Goal: Task Accomplishment & Management: Use online tool/utility

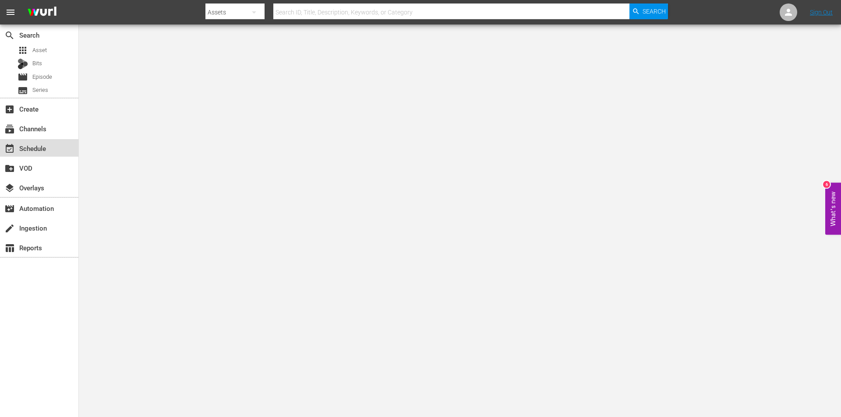
click at [33, 151] on div "event_available Schedule" at bounding box center [24, 147] width 49 height 8
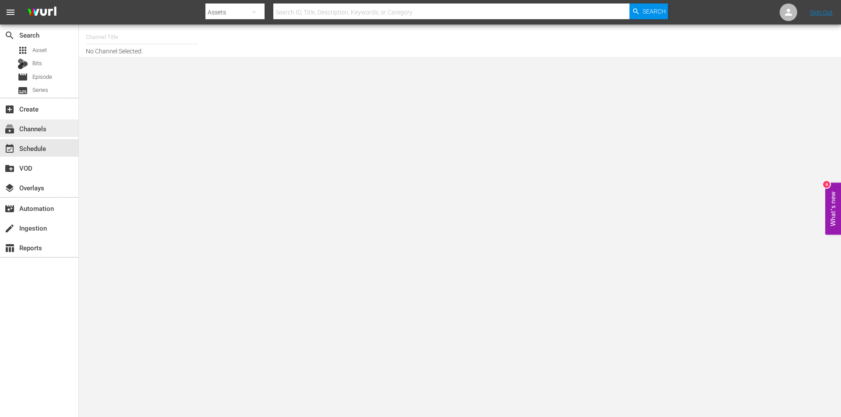
click at [35, 129] on div "subscriptions Channels" at bounding box center [24, 128] width 49 height 8
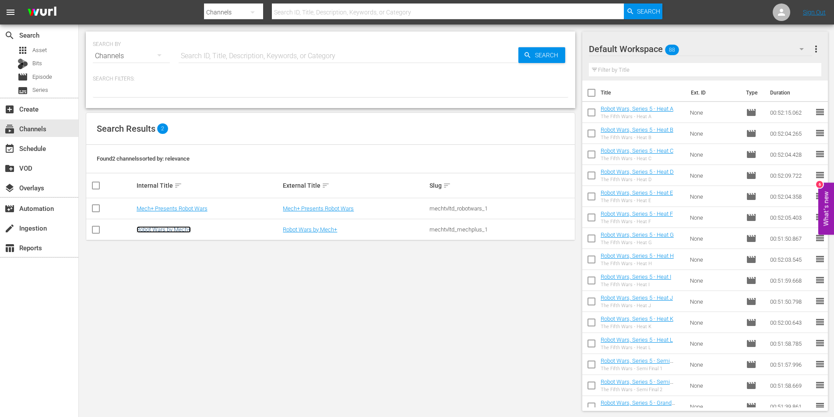
click at [165, 228] on link "Robot Wars by Mech+" at bounding box center [164, 229] width 54 height 7
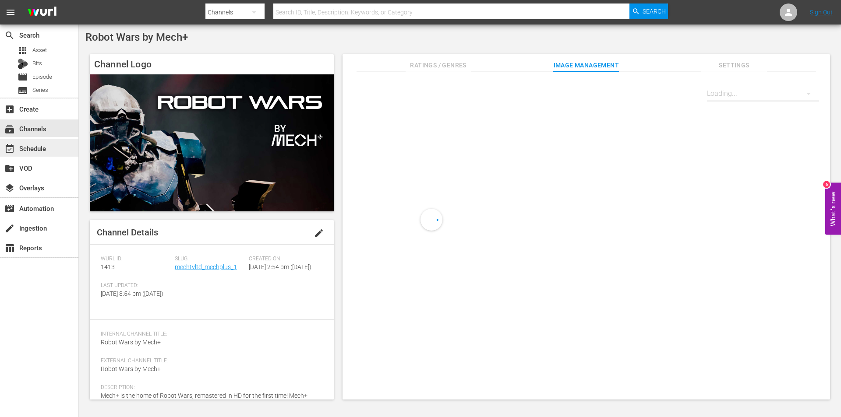
click at [57, 156] on div "event_available Schedule" at bounding box center [39, 148] width 78 height 18
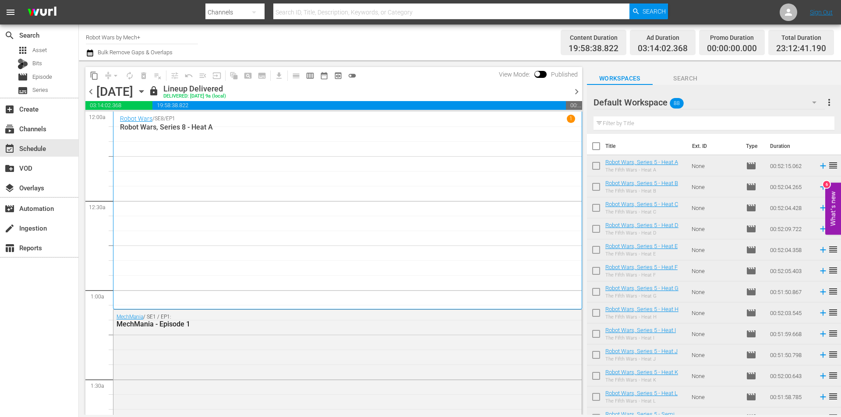
click at [577, 92] on span "chevron_right" at bounding box center [576, 91] width 11 height 11
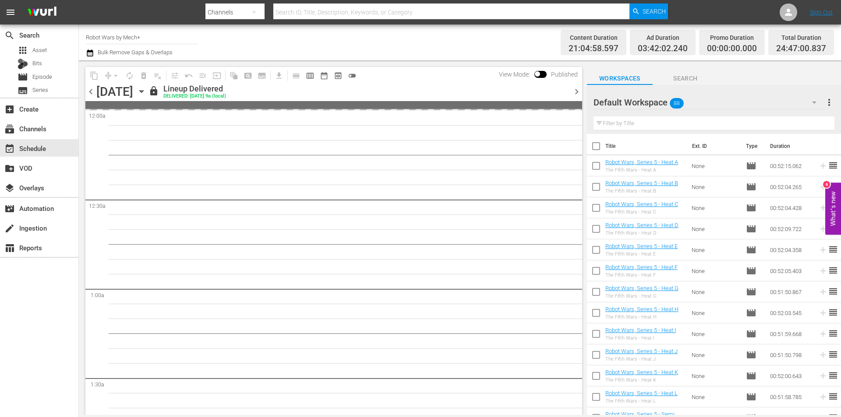
click at [577, 92] on span "chevron_right" at bounding box center [576, 91] width 11 height 11
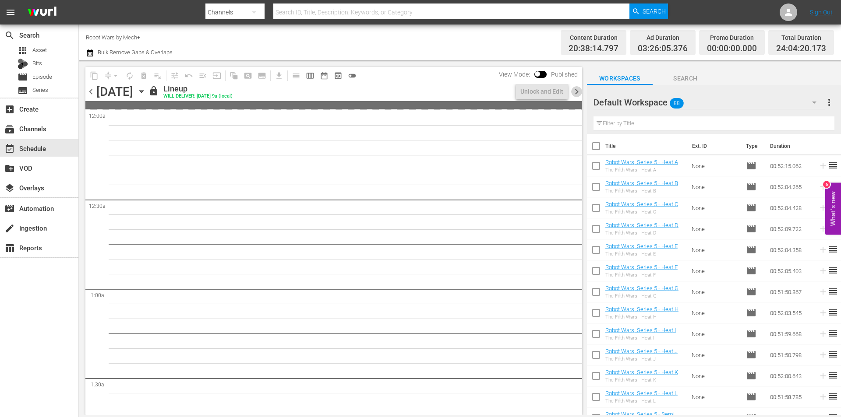
click at [577, 92] on span "chevron_right" at bounding box center [576, 91] width 11 height 11
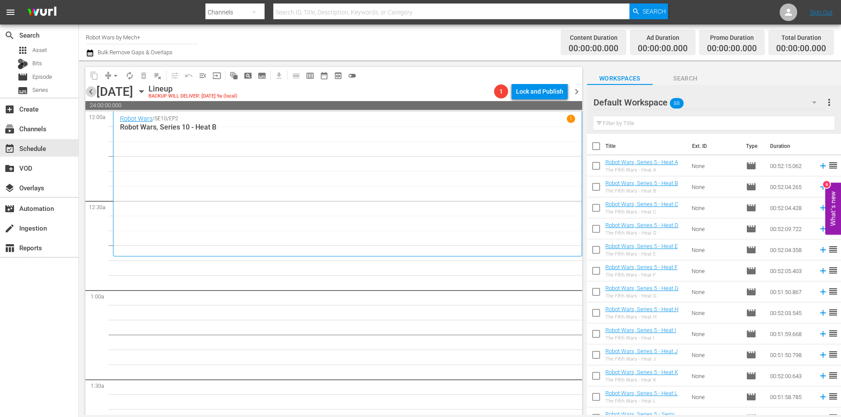
click at [94, 95] on span "chevron_left" at bounding box center [90, 91] width 11 height 11
